Goal: Information Seeking & Learning: Learn about a topic

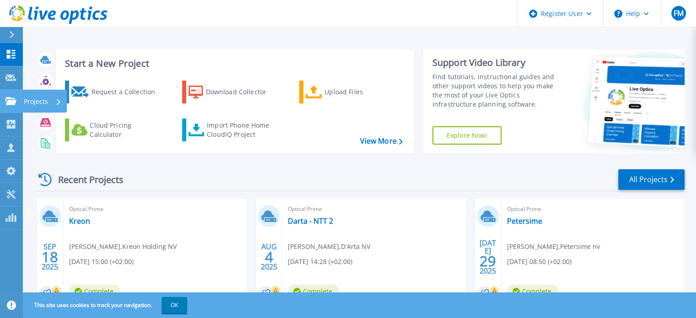
click at [13, 100] on icon at bounding box center [10, 101] width 11 height 8
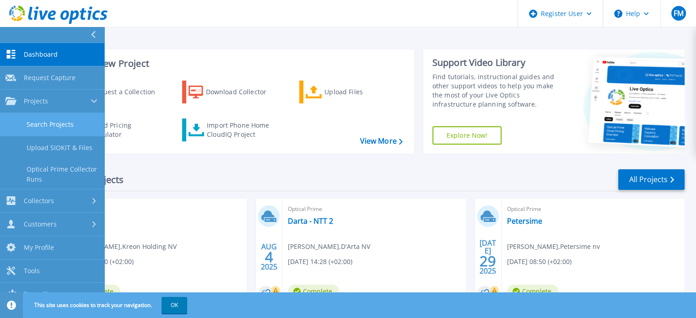
click at [63, 129] on link "Search Projects" at bounding box center [52, 124] width 104 height 23
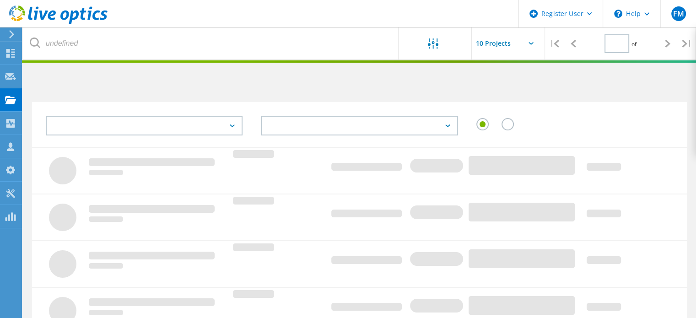
type input "1"
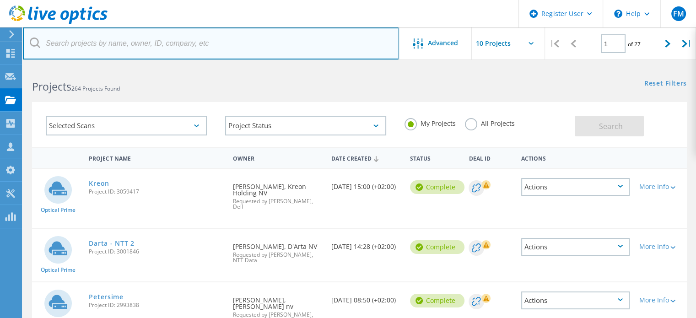
click at [260, 40] on input "text" at bounding box center [211, 43] width 376 height 32
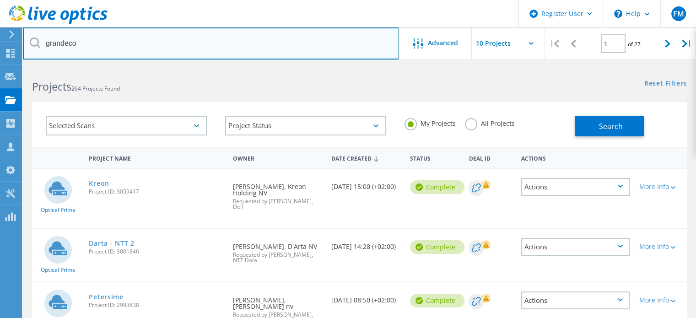
type input "grandeco"
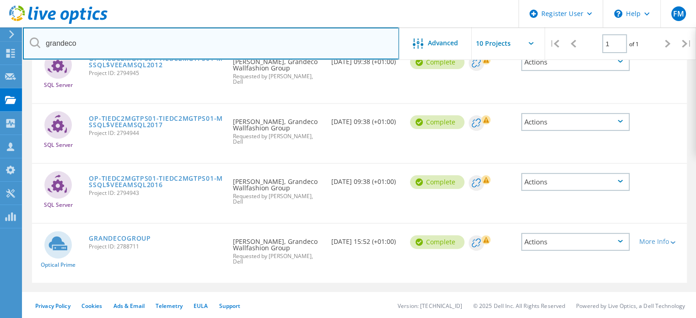
scroll to position [244, 0]
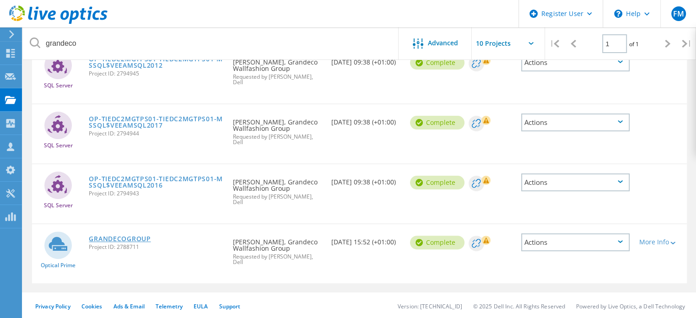
click at [132, 236] on link "GRANDECOGROUP" at bounding box center [120, 239] width 62 height 6
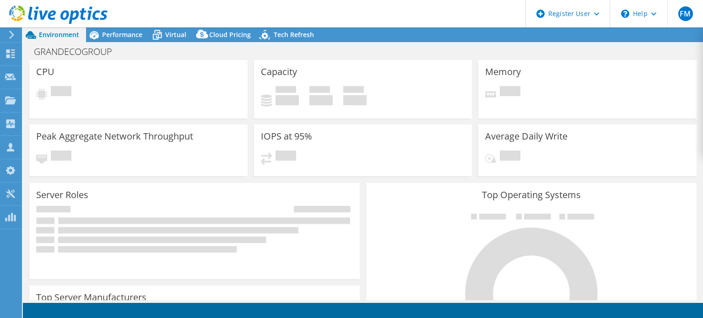
select select "EUFrankfurt"
select select "USD"
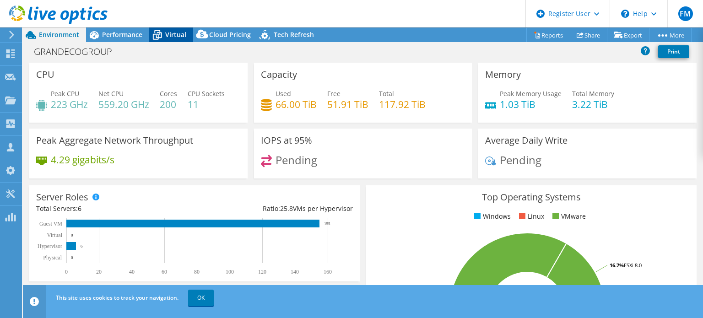
click at [179, 33] on span "Virtual" at bounding box center [175, 34] width 21 height 9
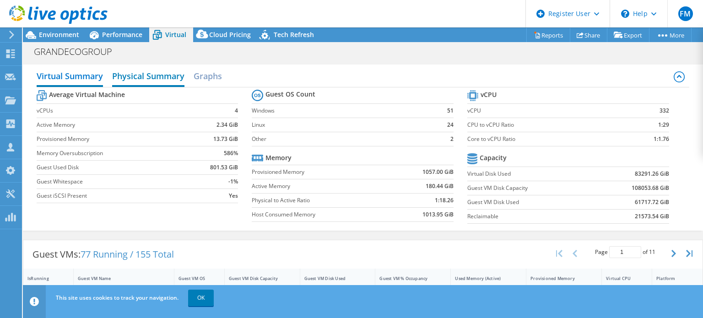
click at [162, 70] on h2 "Physical Summary" at bounding box center [148, 77] width 72 height 20
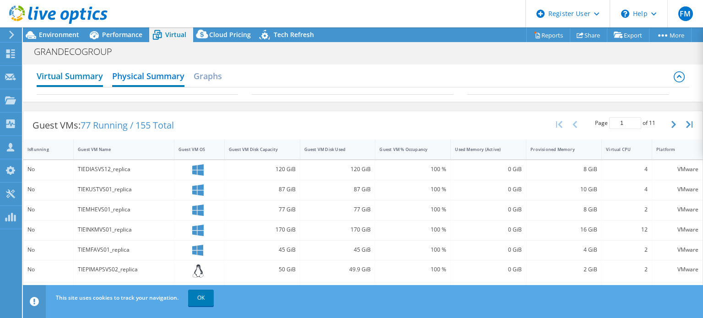
click at [83, 72] on h2 "Virtual Summary" at bounding box center [70, 77] width 66 height 20
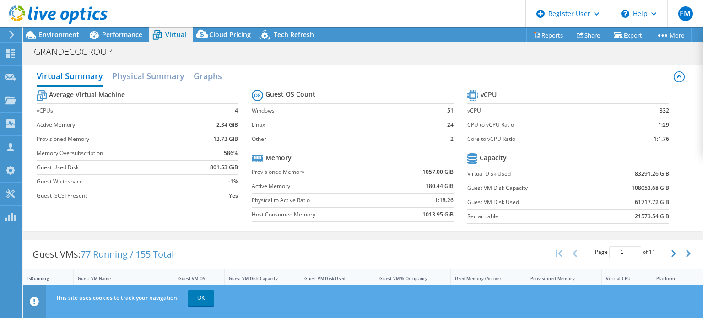
click at [62, 30] on div at bounding box center [54, 15] width 108 height 31
click at [68, 37] on span "Environment" at bounding box center [59, 34] width 40 height 9
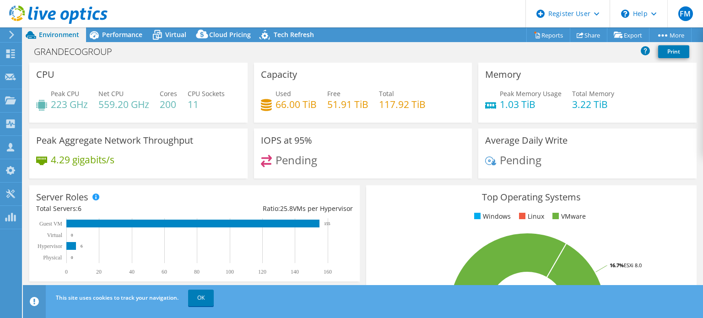
click at [518, 152] on span "Pending" at bounding box center [521, 159] width 42 height 15
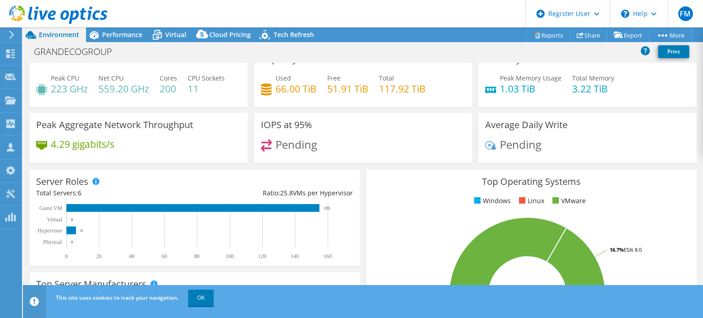
scroll to position [15, 0]
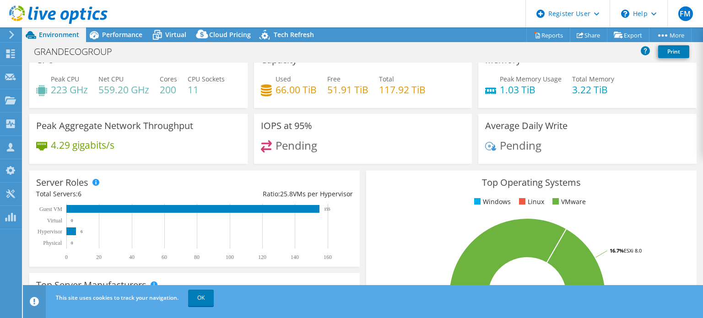
click at [137, 27] on header "FM Dell User Filip Malcorps Filip.Malcorps@dell.com Dell My Profile Log Out \n …" at bounding box center [351, 13] width 703 height 27
click at [132, 32] on span "Performance" at bounding box center [122, 34] width 40 height 9
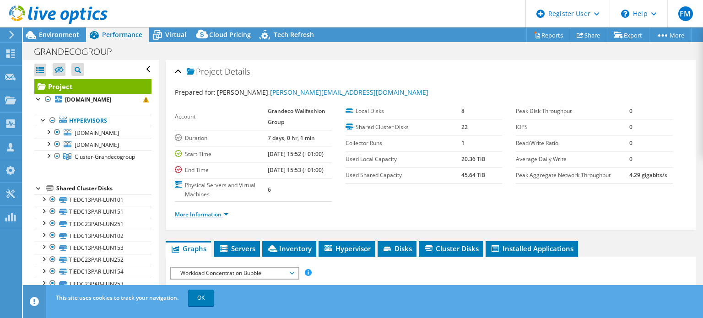
click at [213, 218] on link "More Information" at bounding box center [202, 214] width 54 height 8
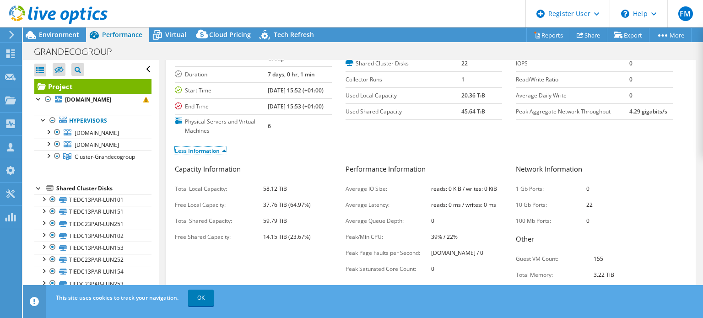
scroll to position [55, 0]
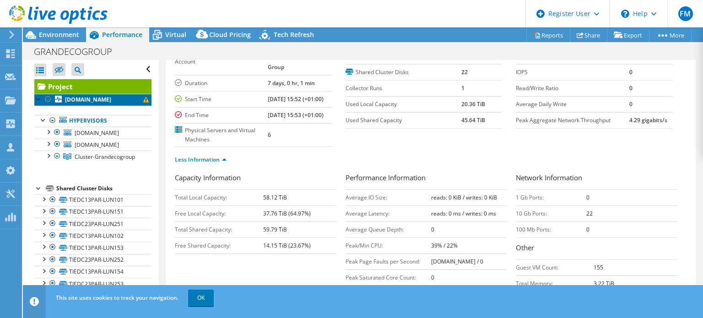
click at [97, 95] on link "tiedc2esxps02.grandecogroup.com" at bounding box center [92, 100] width 117 height 12
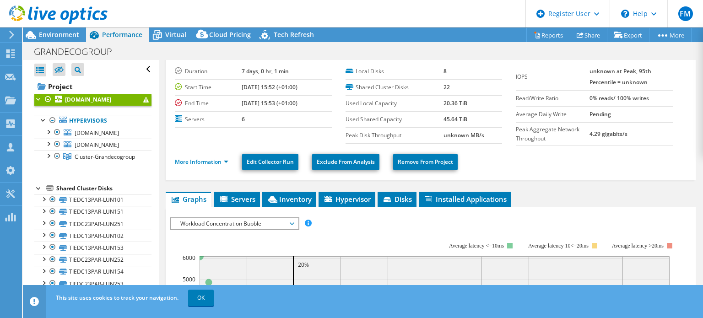
scroll to position [0, 0]
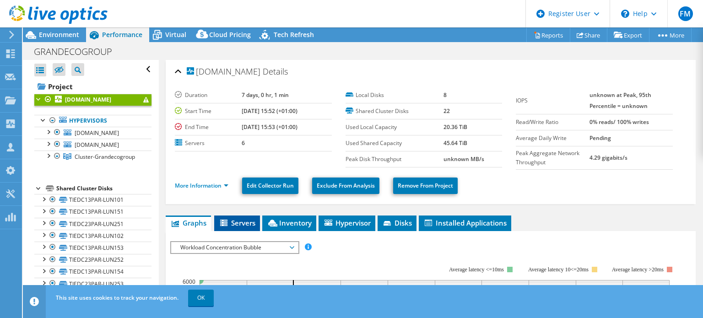
click at [253, 221] on span "Servers" at bounding box center [237, 222] width 37 height 9
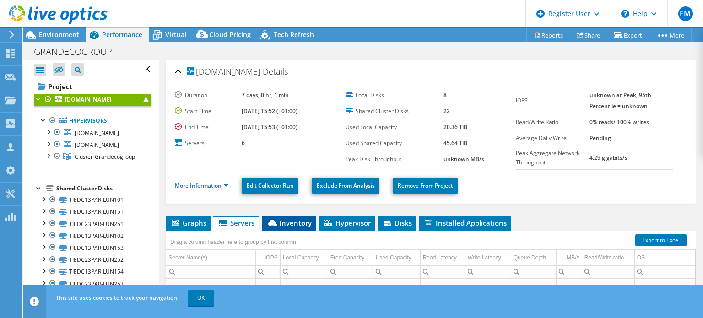
click at [284, 223] on span "Inventory" at bounding box center [289, 222] width 45 height 9
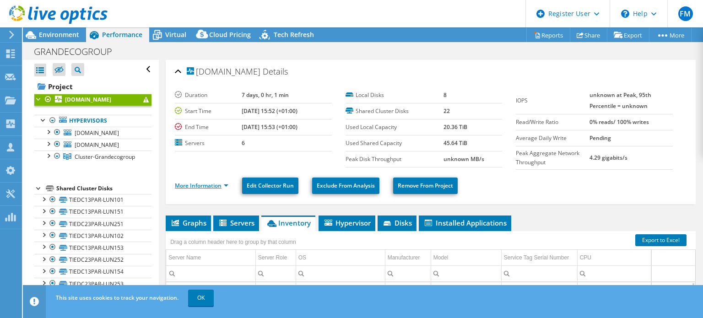
click at [199, 184] on link "More Information" at bounding box center [202, 186] width 54 height 8
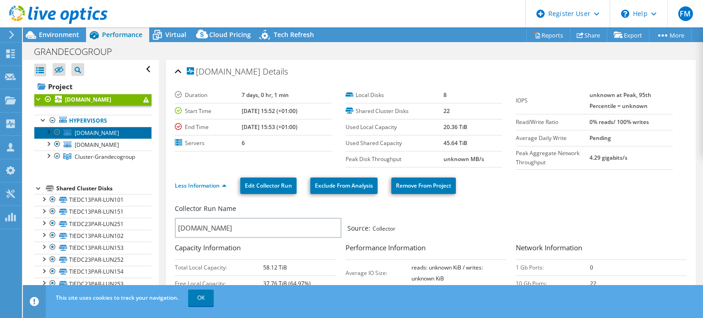
click at [119, 133] on span "tieitesxps01.grandecogroup.com" at bounding box center [97, 133] width 44 height 8
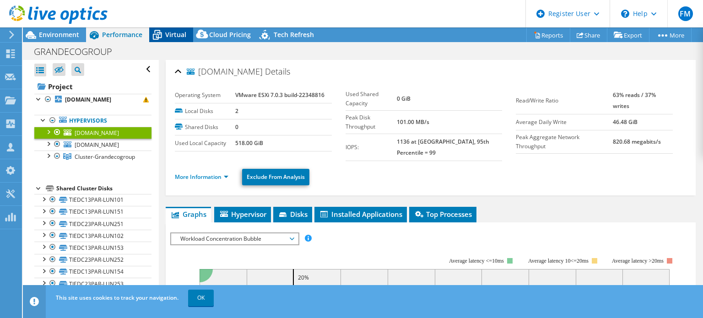
click at [168, 30] on span "Virtual" at bounding box center [175, 34] width 21 height 9
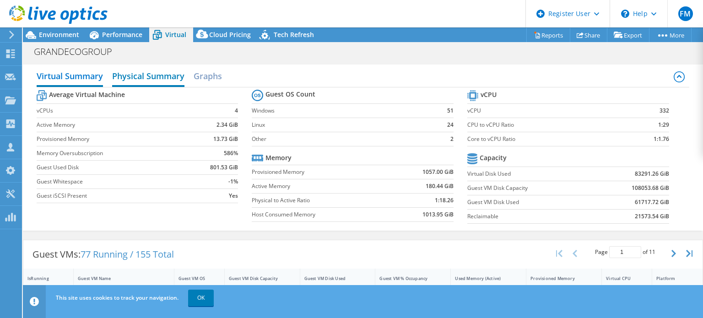
click at [161, 83] on h2 "Physical Summary" at bounding box center [148, 77] width 72 height 20
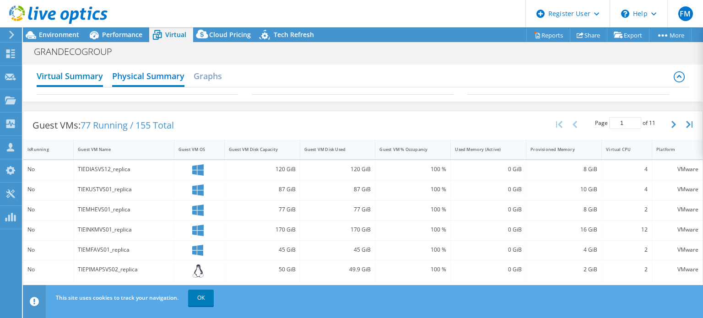
click at [84, 77] on h2 "Virtual Summary" at bounding box center [70, 77] width 66 height 20
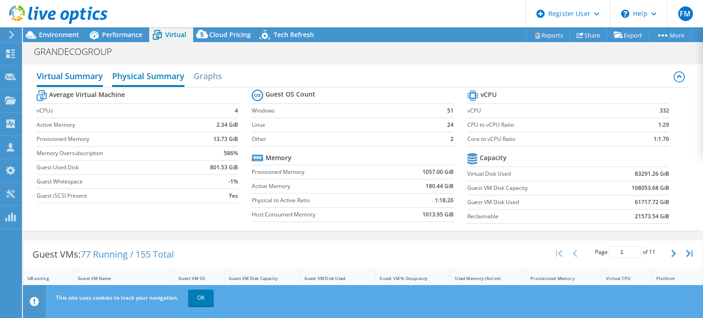
click at [170, 78] on h2 "Physical Summary" at bounding box center [148, 77] width 72 height 20
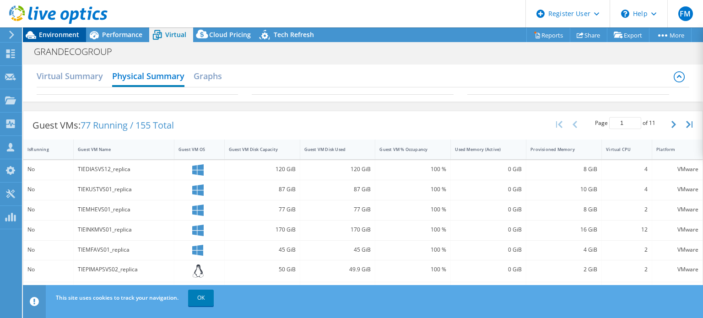
click at [62, 32] on span "Environment" at bounding box center [59, 34] width 40 height 9
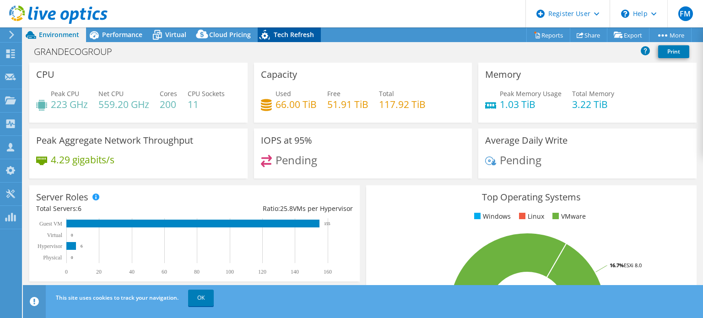
click at [293, 39] on div "Tech Refresh" at bounding box center [289, 34] width 63 height 15
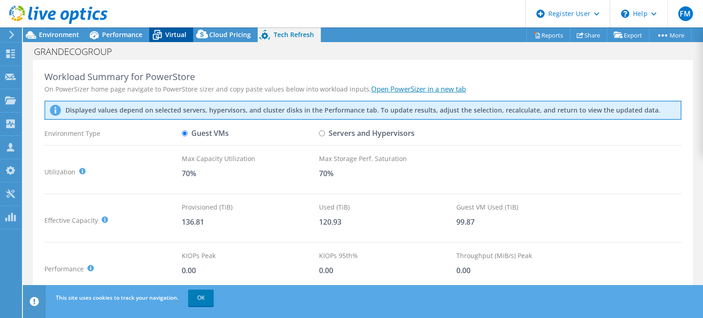
click at [176, 35] on span "Virtual" at bounding box center [175, 34] width 21 height 9
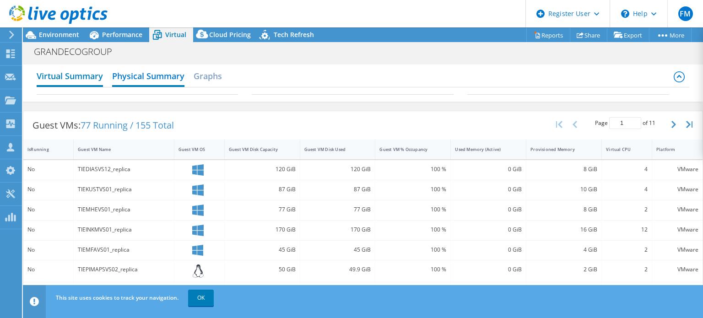
click at [82, 76] on h2 "Virtual Summary" at bounding box center [70, 77] width 66 height 20
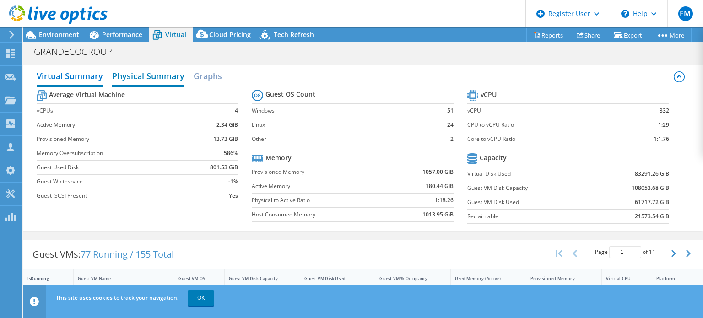
click at [149, 77] on h2 "Physical Summary" at bounding box center [148, 77] width 72 height 20
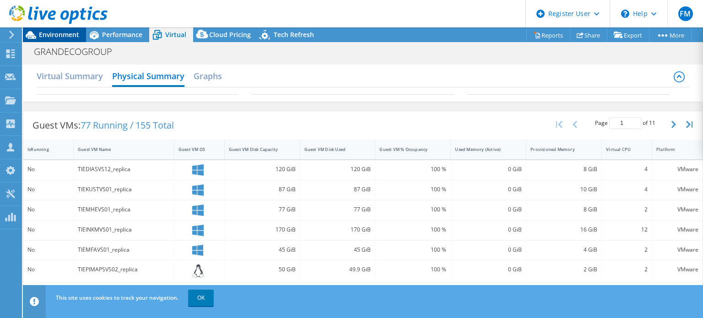
click at [62, 34] on span "Environment" at bounding box center [59, 34] width 40 height 9
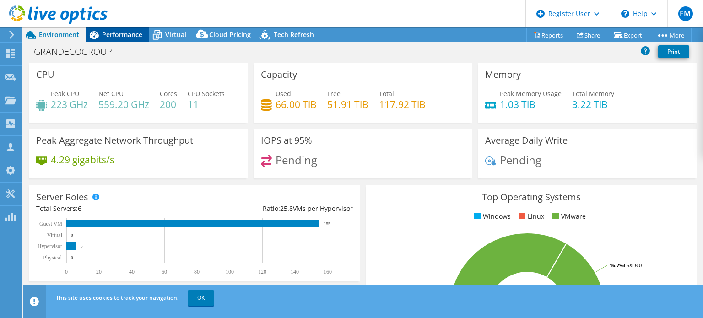
click at [134, 31] on span "Performance" at bounding box center [122, 34] width 40 height 9
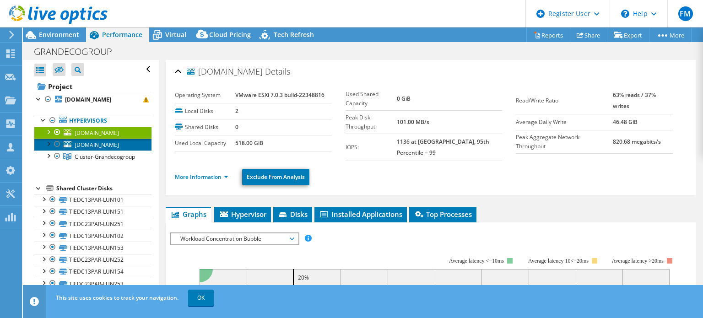
click at [75, 141] on span "tiedc1esxps03.grandecogroup.com" at bounding box center [97, 145] width 44 height 8
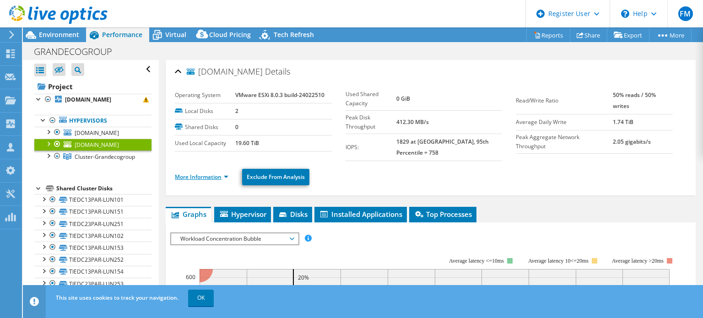
click at [221, 173] on link "More Information" at bounding box center [202, 177] width 54 height 8
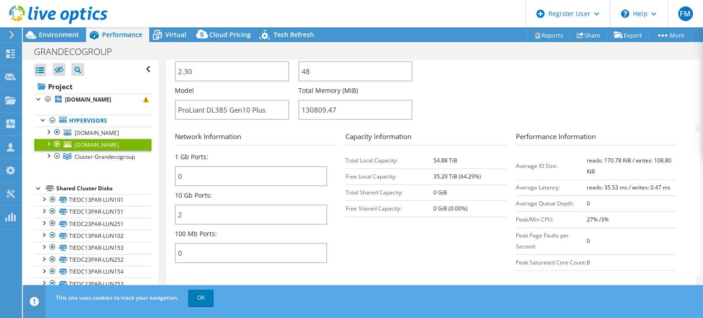
scroll to position [296, 0]
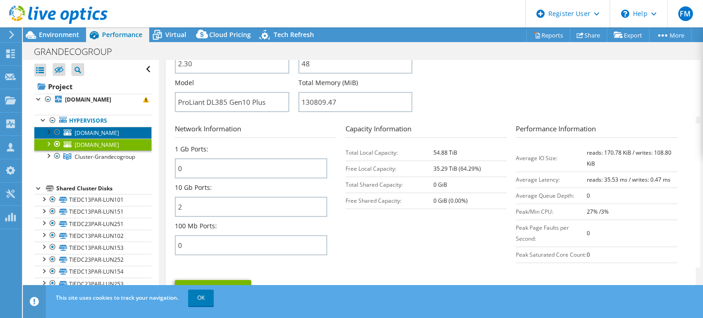
click at [117, 129] on span "tieitesxps01.grandecogroup.com" at bounding box center [97, 133] width 44 height 8
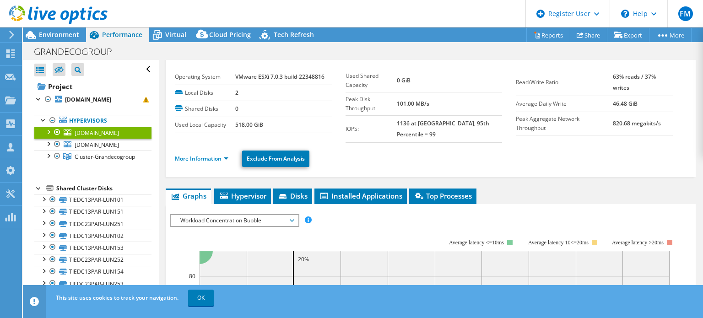
scroll to position [0, 0]
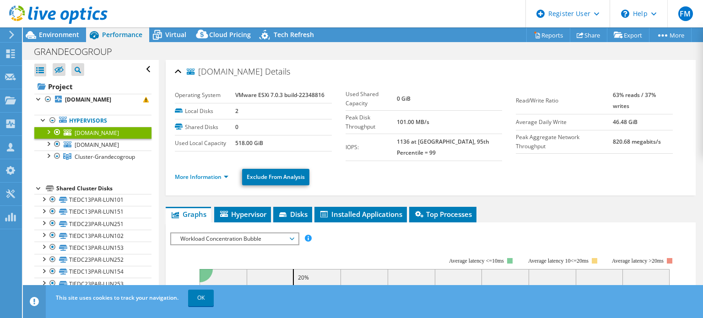
click at [255, 233] on span "Workload Concentration Bubble" at bounding box center [235, 238] width 118 height 11
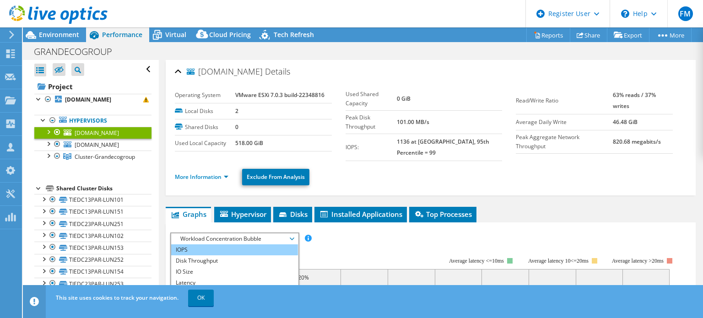
click at [232, 244] on li "IOPS" at bounding box center [234, 249] width 127 height 11
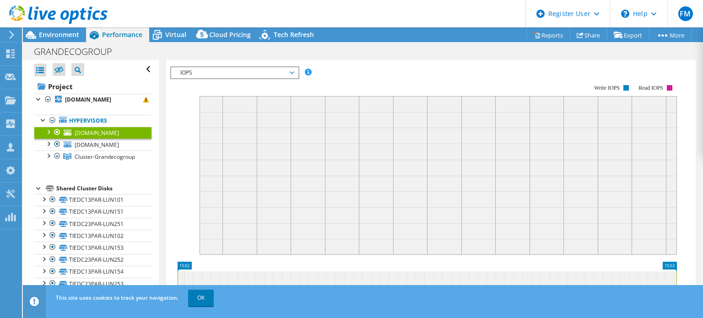
scroll to position [100, 0]
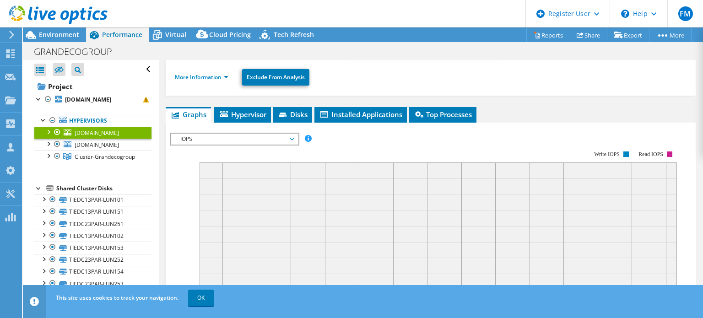
click at [280, 128] on div "IOPS Disk Throughput IO Size Latency Queue Depth CPU Percentage Memory Page Fau…" at bounding box center [430, 286] width 521 height 317
click at [212, 73] on link "More Information" at bounding box center [202, 77] width 54 height 8
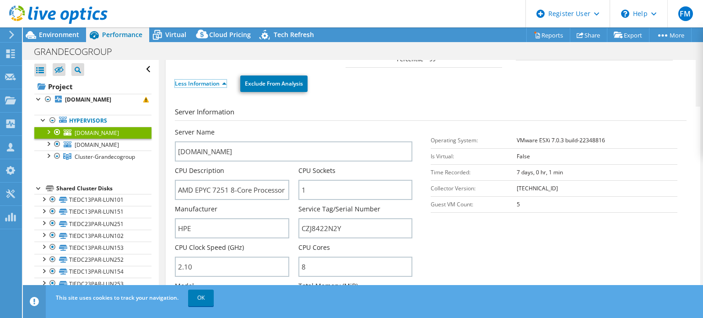
scroll to position [113, 0]
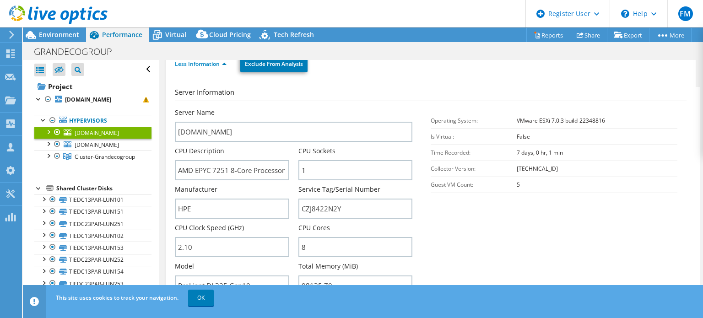
click at [49, 129] on div at bounding box center [47, 131] width 9 height 9
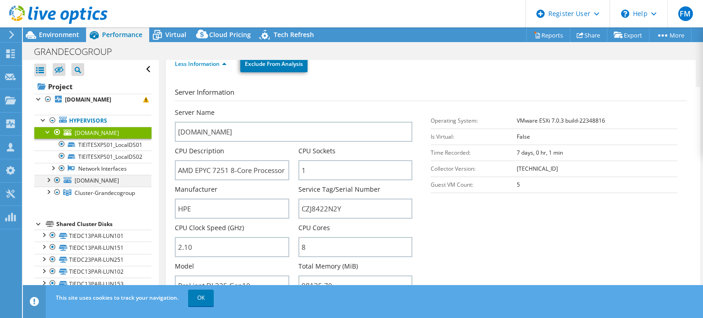
click at [49, 177] on div at bounding box center [47, 179] width 9 height 9
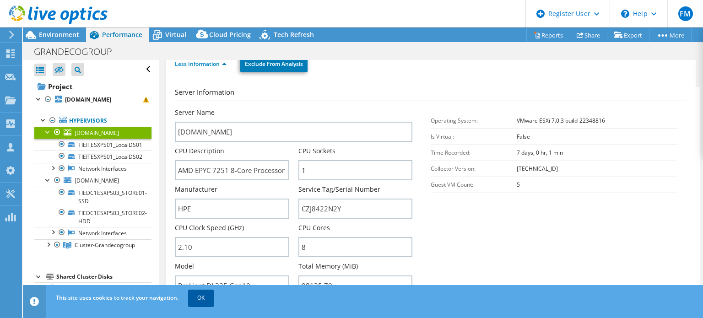
click at [199, 300] on link "OK" at bounding box center [201, 298] width 26 height 16
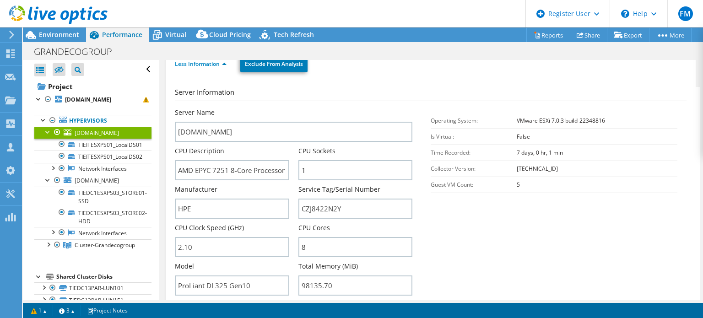
scroll to position [0, 0]
